Goal: Task Accomplishment & Management: Manage account settings

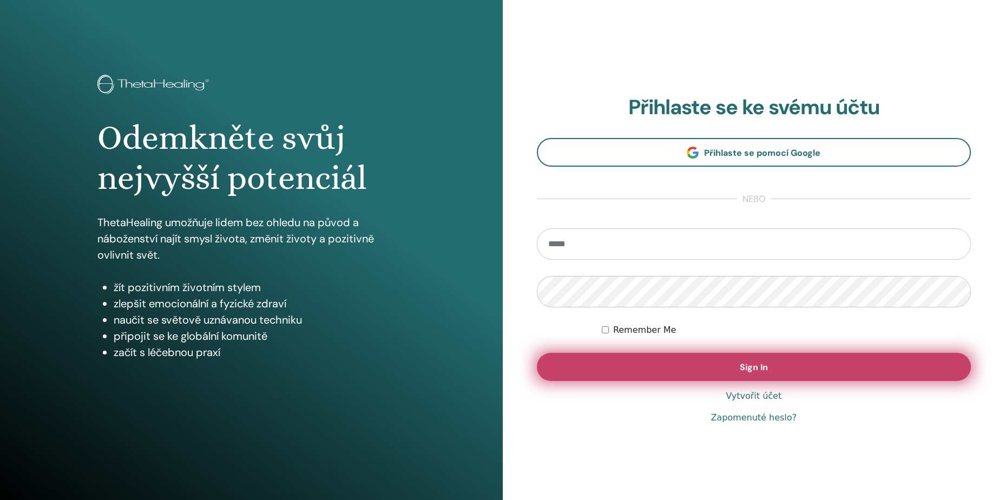
type input "**********"
click at [730, 369] on button "Sign In" at bounding box center [754, 367] width 434 height 28
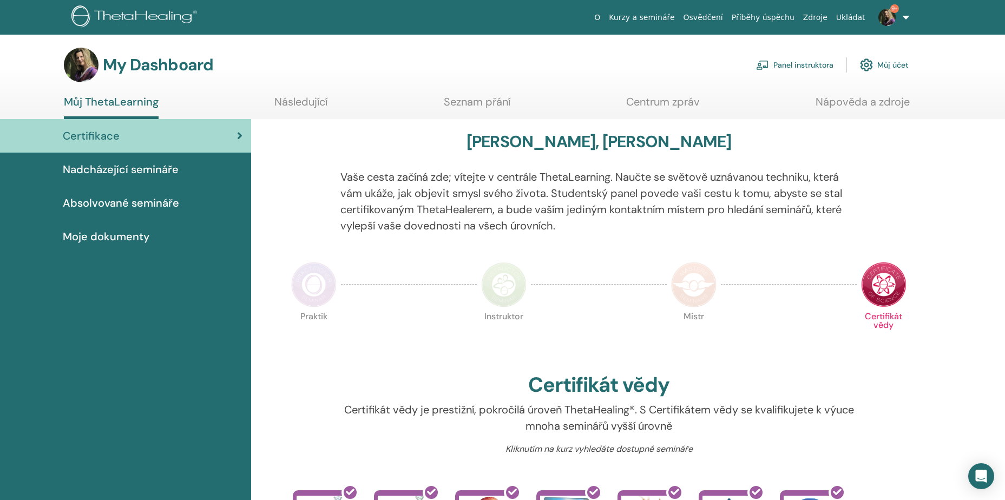
click at [812, 64] on link "Panel instruktora" at bounding box center [794, 65] width 77 height 24
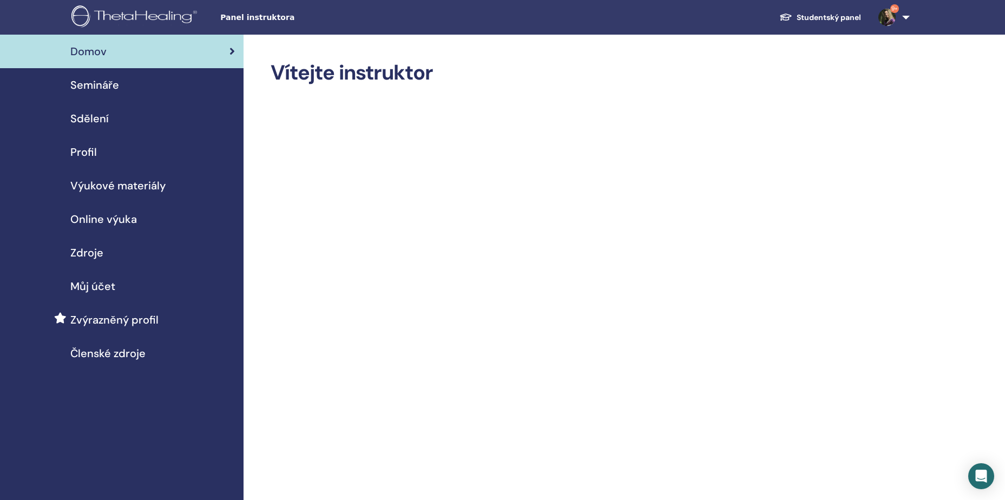
click at [88, 88] on span "Semináře" at bounding box center [94, 85] width 49 height 16
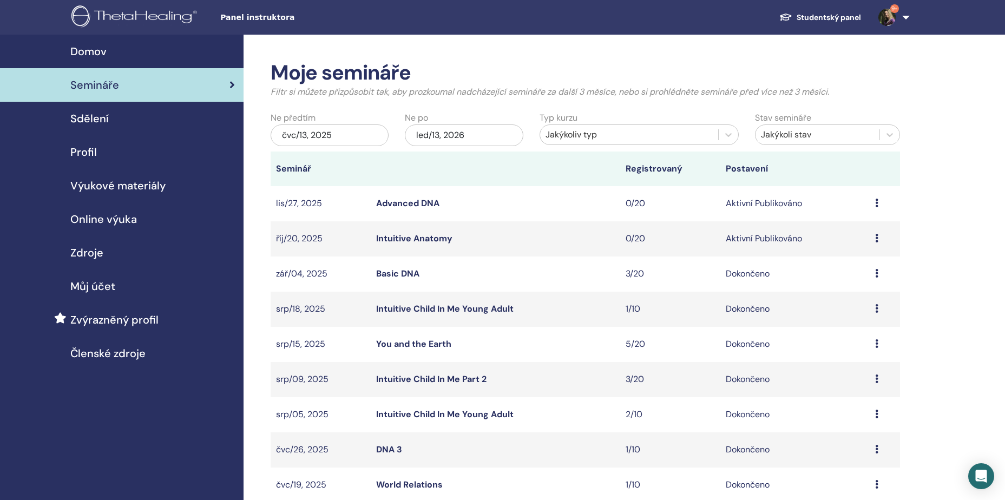
click at [352, 133] on div "čvc/13, 2025" at bounding box center [329, 135] width 118 height 22
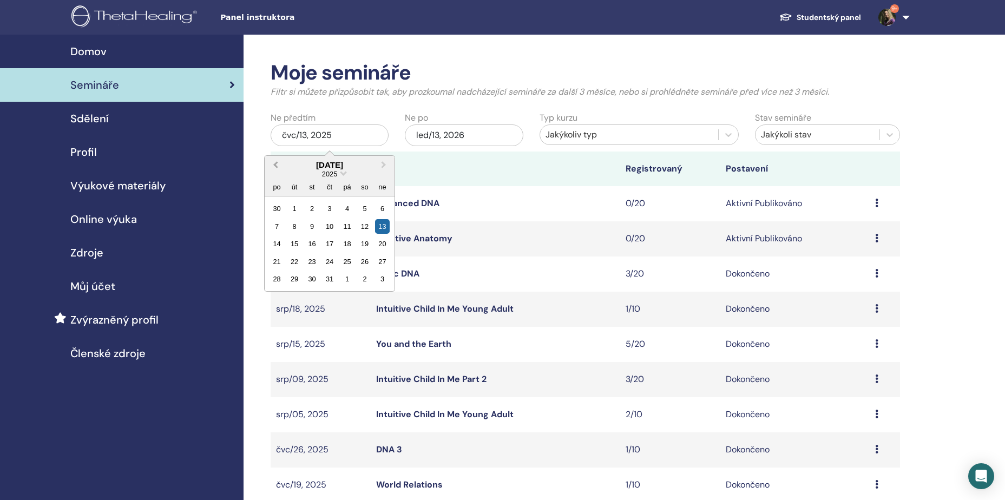
click at [275, 164] on span "Previous Month" at bounding box center [275, 164] width 0 height 11
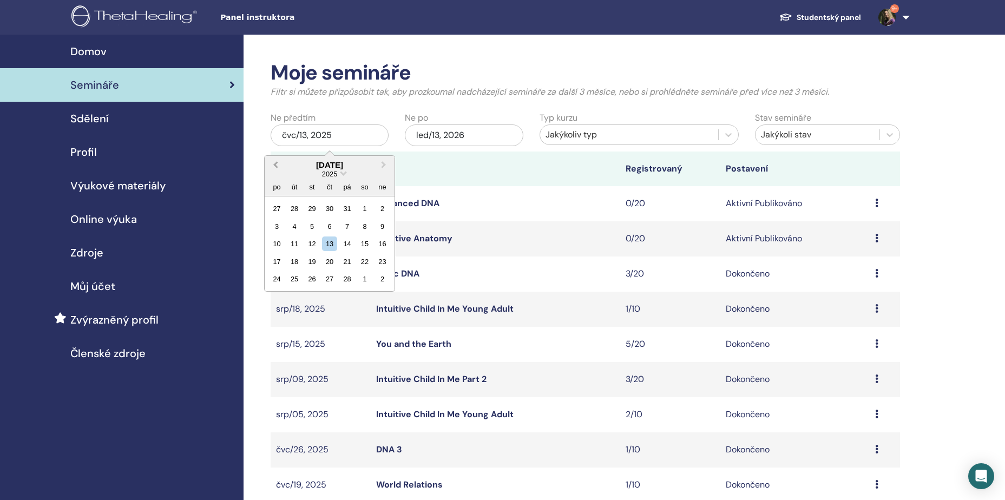
click at [275, 164] on span "Previous Month" at bounding box center [275, 164] width 0 height 11
click at [311, 208] on div "1" at bounding box center [312, 208] width 15 height 15
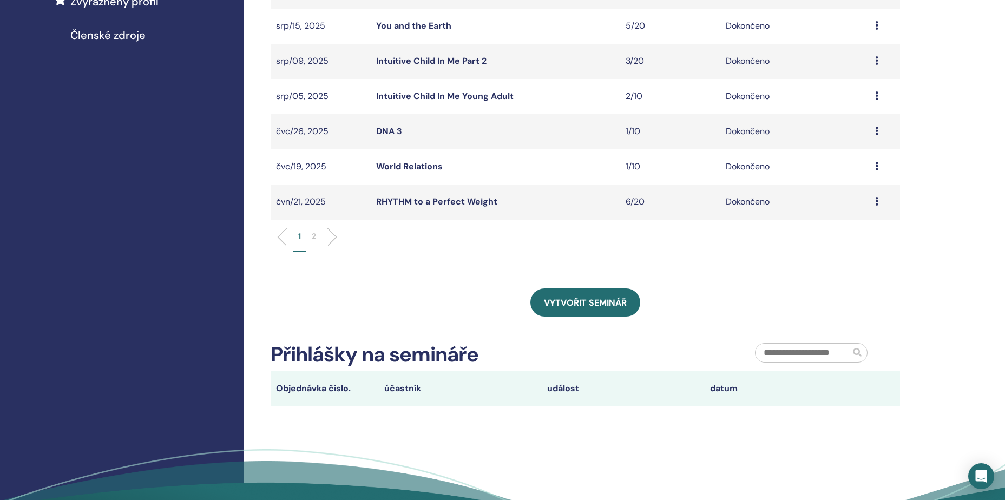
scroll to position [325, 0]
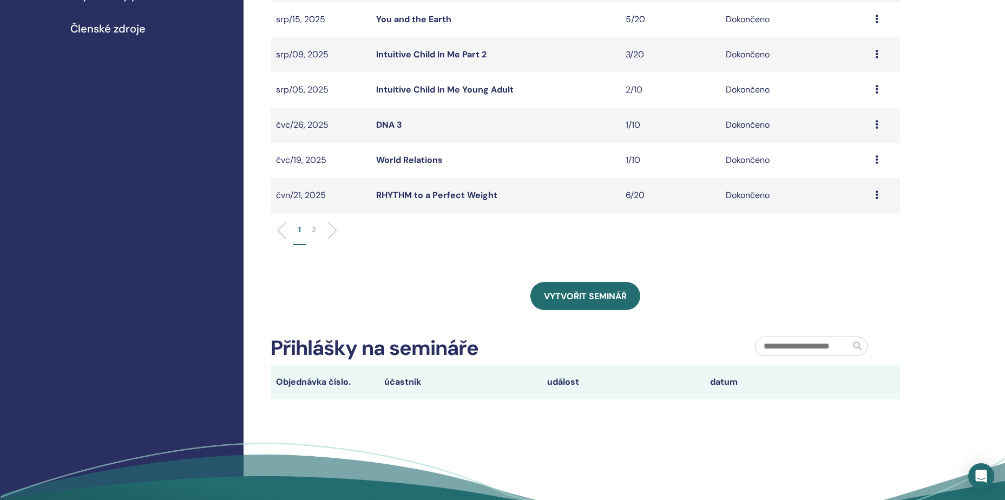
click at [312, 230] on p "2" at bounding box center [314, 229] width 4 height 11
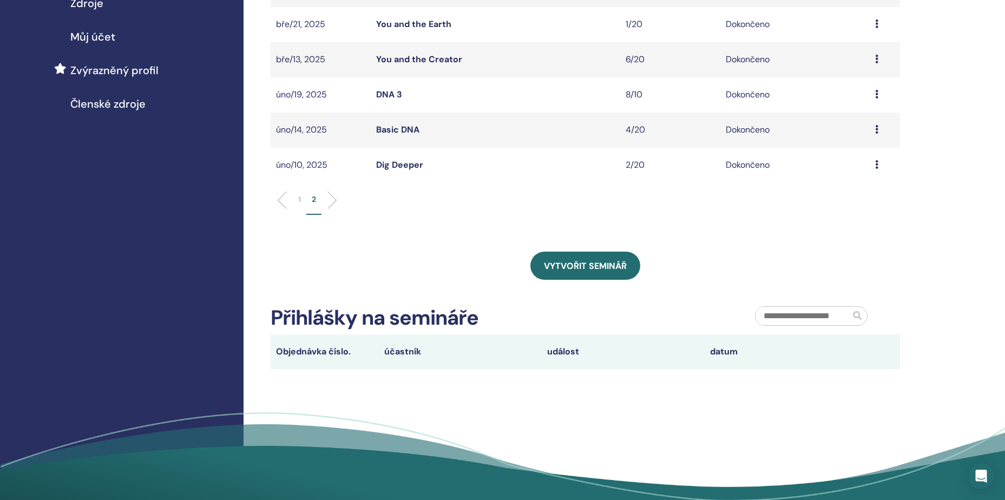
scroll to position [270, 0]
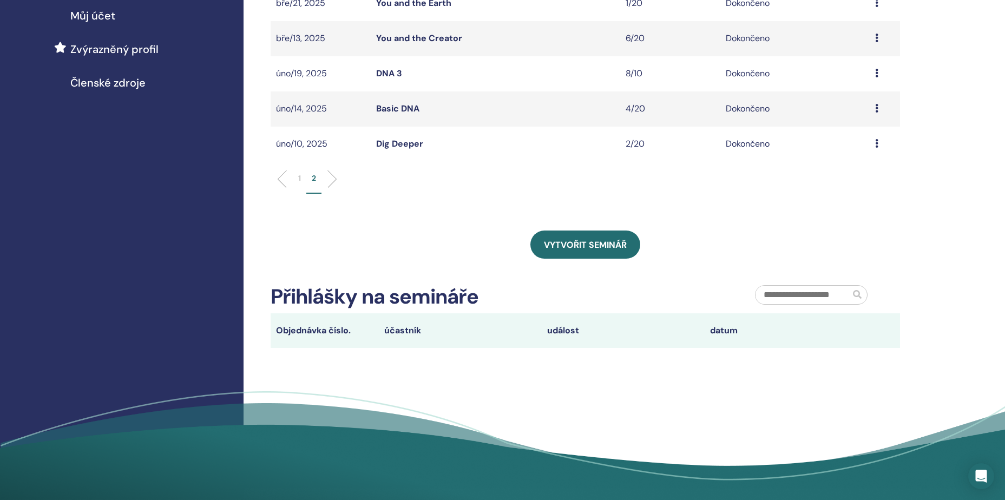
click at [876, 147] on icon at bounding box center [876, 143] width 3 height 9
click at [855, 175] on link "Účastníci" at bounding box center [846, 172] width 37 height 11
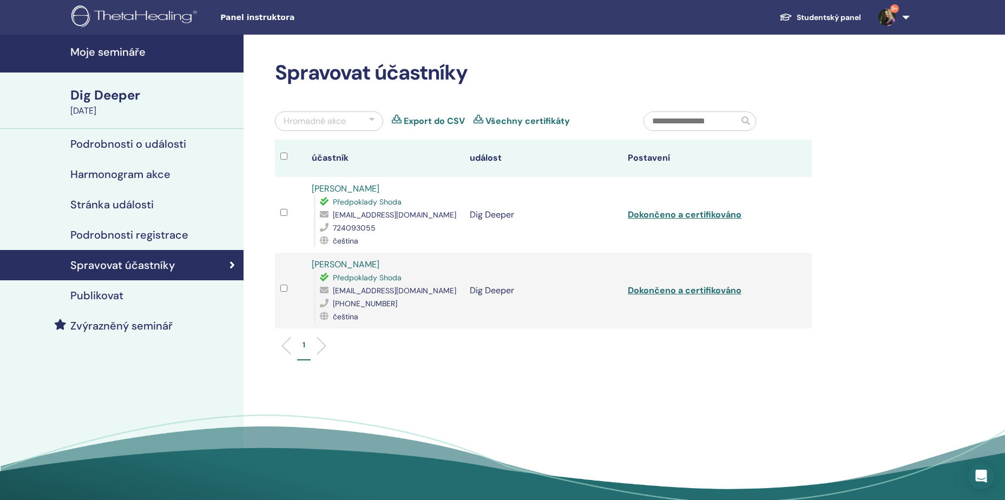
click at [408, 120] on link "Export do CSV" at bounding box center [434, 121] width 61 height 13
